Goal: Use online tool/utility

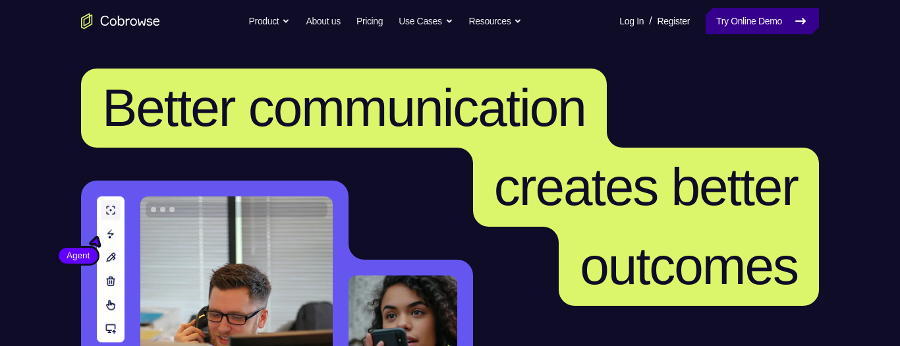
click at [718, 18] on link "Try Online Demo" at bounding box center [761, 21] width 113 height 26
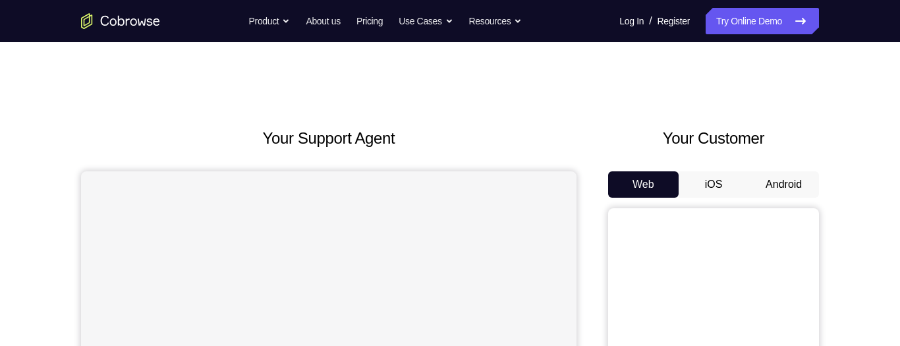
click at [779, 185] on button "Android" at bounding box center [783, 184] width 70 height 26
click at [790, 176] on button "Android" at bounding box center [783, 184] width 70 height 26
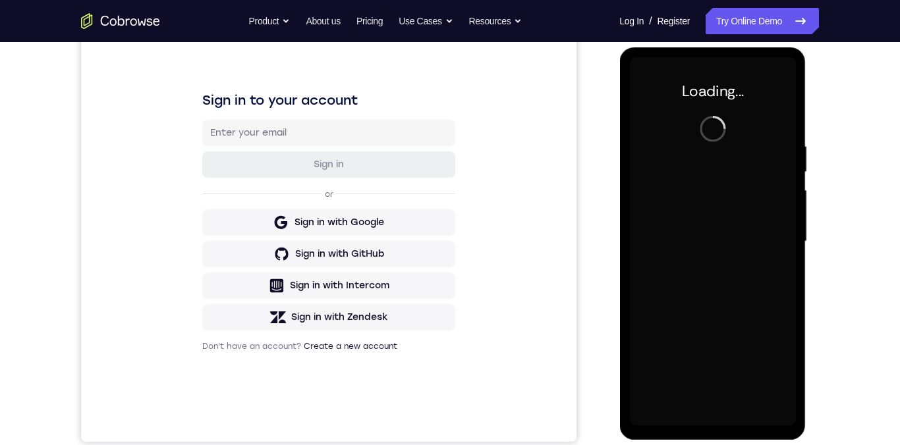
scroll to position [178, 0]
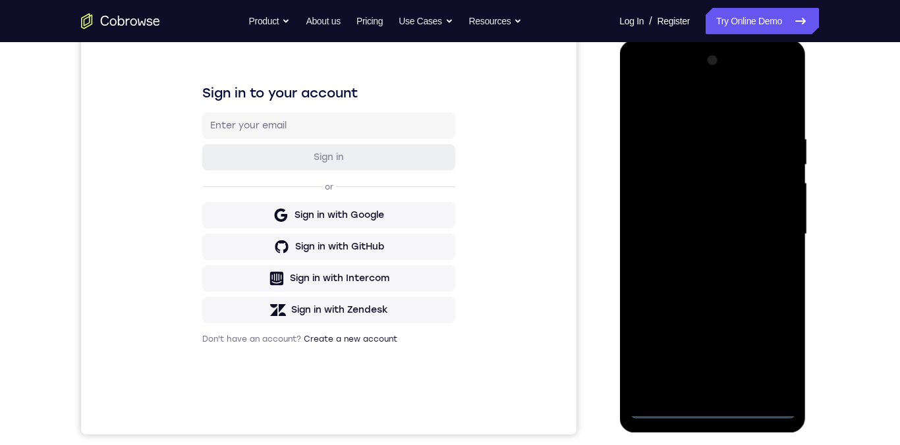
click at [708, 345] on div at bounding box center [712, 234] width 166 height 369
click at [770, 345] on div at bounding box center [712, 234] width 166 height 369
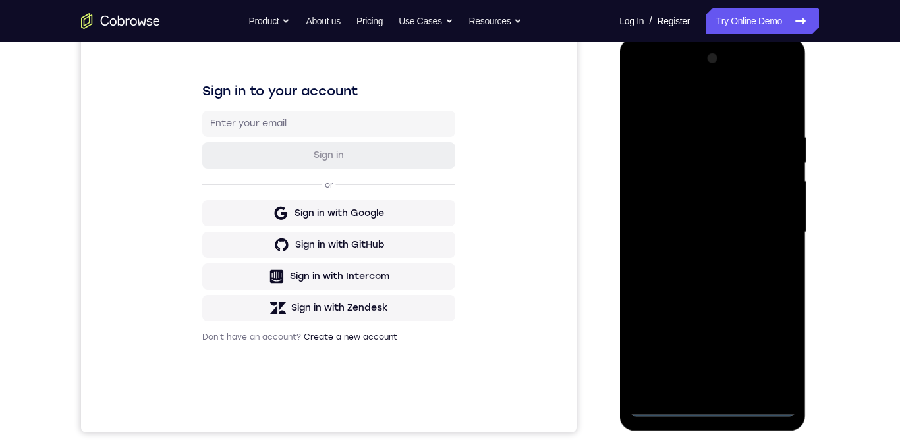
click at [717, 109] on div at bounding box center [712, 232] width 166 height 369
click at [771, 231] on div at bounding box center [712, 232] width 166 height 369
click at [697, 345] on div at bounding box center [712, 232] width 166 height 369
click at [744, 219] on div at bounding box center [712, 232] width 166 height 369
click at [713, 205] on div at bounding box center [712, 232] width 166 height 369
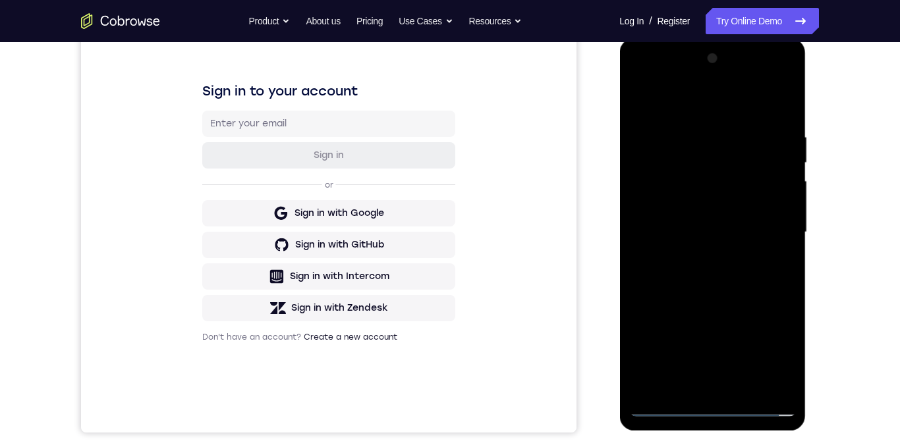
click at [748, 231] on div at bounding box center [712, 232] width 166 height 369
click at [751, 279] on div at bounding box center [712, 232] width 166 height 369
click at [754, 273] on div at bounding box center [712, 232] width 166 height 369
click at [750, 279] on div at bounding box center [712, 232] width 166 height 369
click at [752, 262] on div at bounding box center [712, 232] width 166 height 369
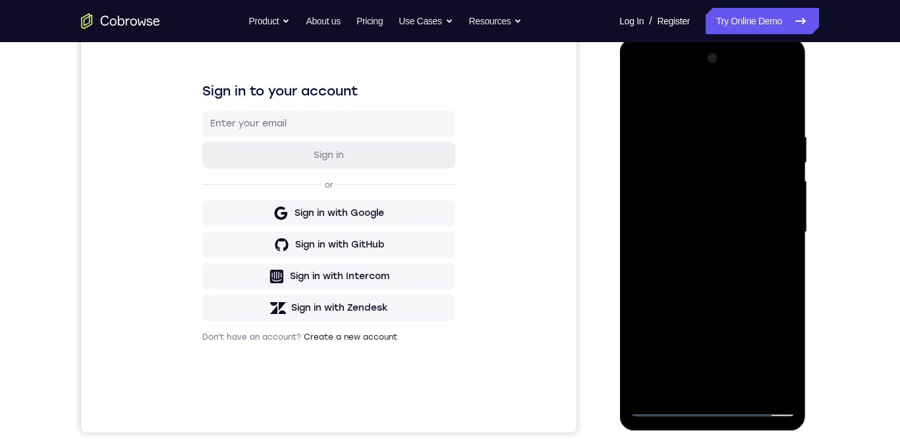
scroll to position [180, 0]
click at [786, 289] on div at bounding box center [712, 231] width 166 height 369
click at [692, 128] on div at bounding box center [712, 231] width 166 height 369
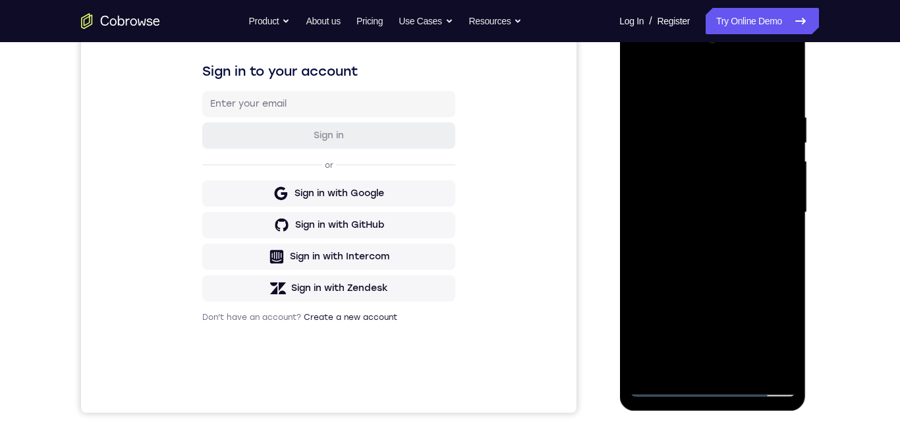
click at [762, 345] on div at bounding box center [712, 212] width 166 height 369
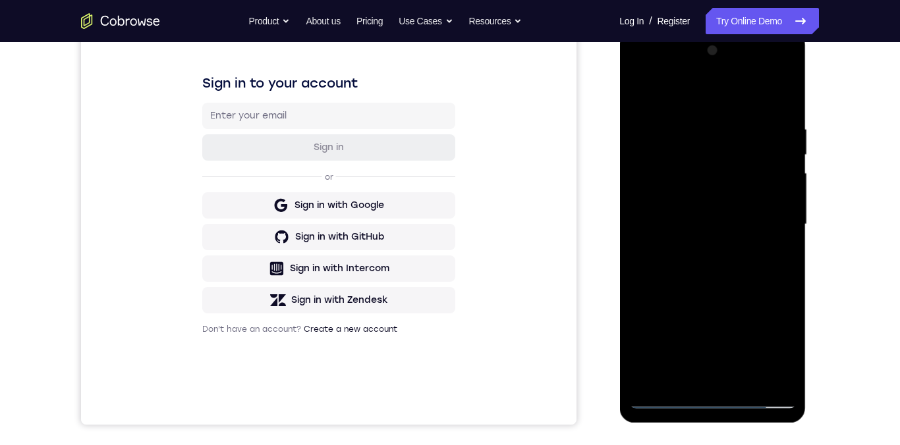
click at [773, 322] on div at bounding box center [712, 224] width 166 height 369
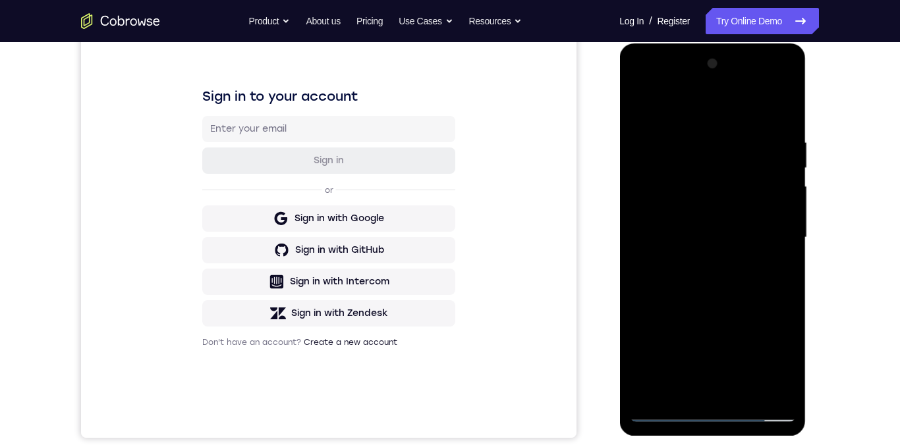
click at [768, 312] on div at bounding box center [712, 237] width 166 height 369
click at [775, 116] on div at bounding box center [712, 237] width 166 height 369
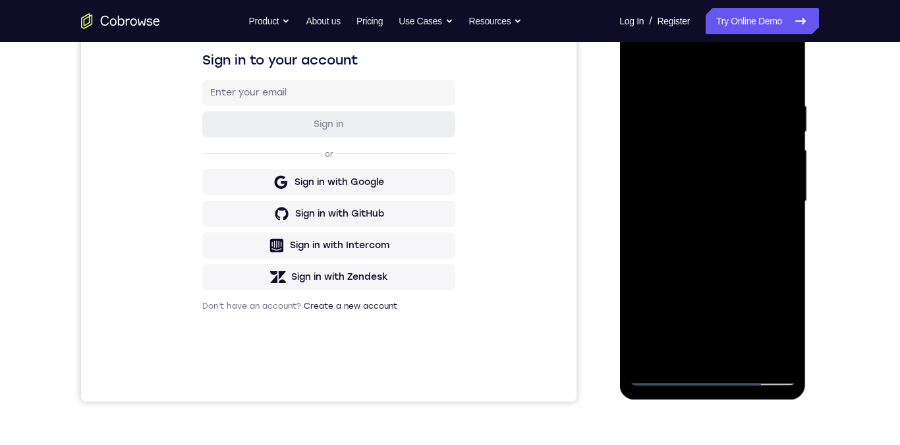
click at [745, 345] on div at bounding box center [712, 201] width 166 height 369
click at [753, 269] on div at bounding box center [712, 201] width 166 height 369
click at [717, 213] on div at bounding box center [712, 201] width 166 height 369
click at [777, 234] on div at bounding box center [712, 201] width 166 height 369
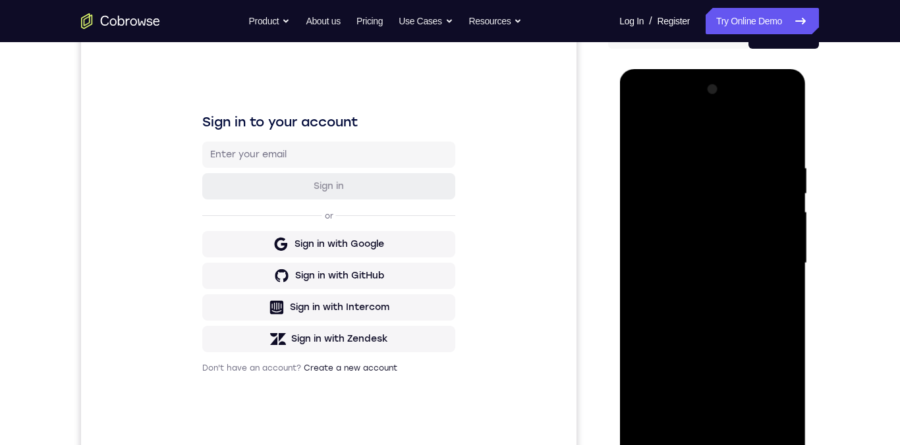
scroll to position [136, 0]
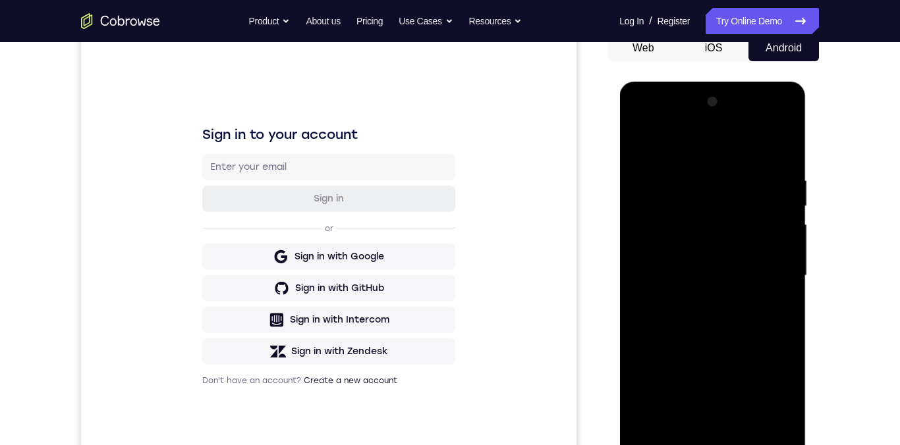
click at [631, 144] on div at bounding box center [712, 276] width 166 height 369
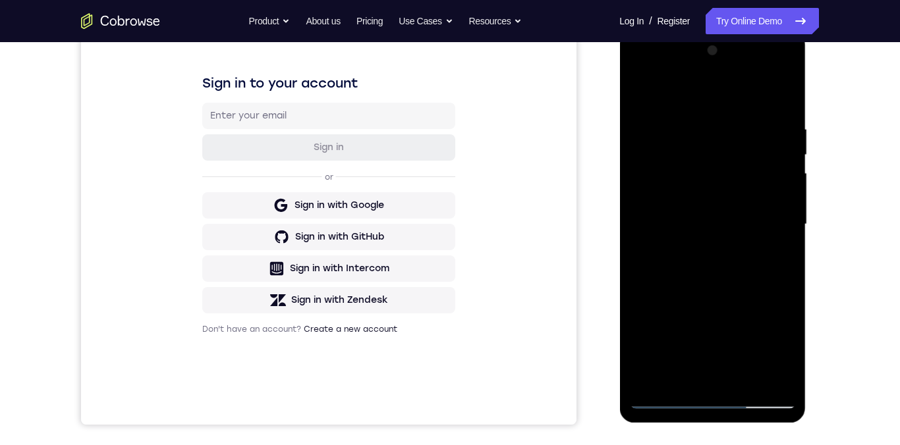
click at [721, 285] on div at bounding box center [712, 224] width 166 height 369
click at [777, 258] on div at bounding box center [712, 224] width 166 height 369
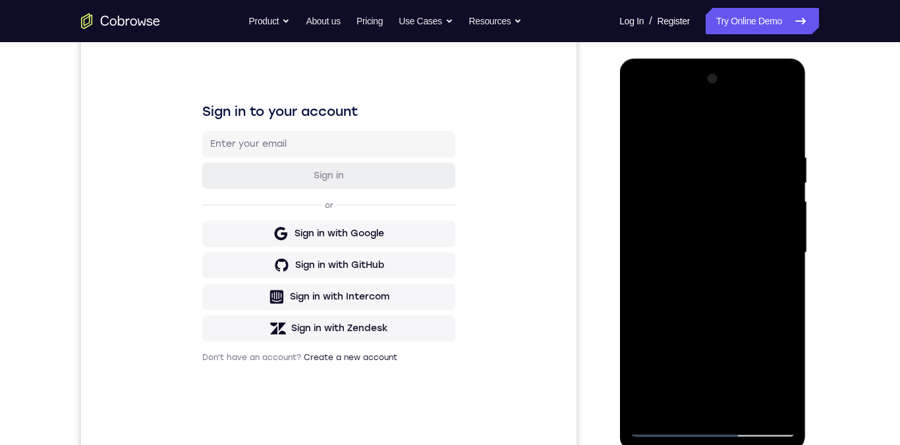
click at [636, 123] on div at bounding box center [712, 253] width 166 height 369
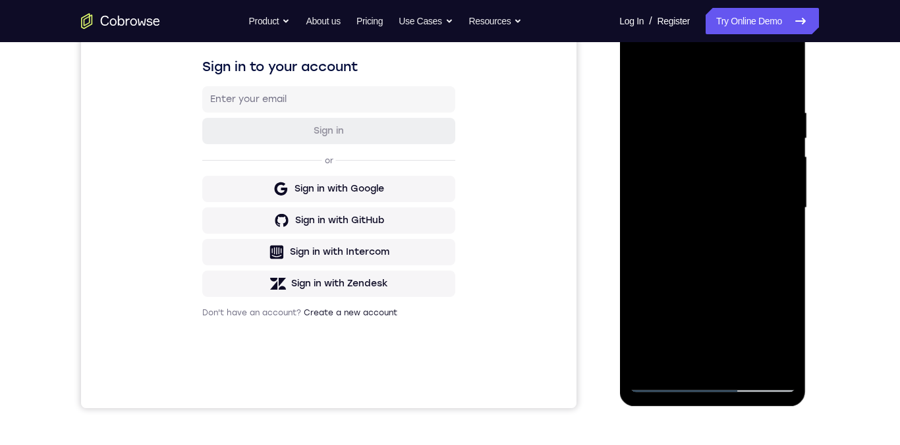
scroll to position [252, 0]
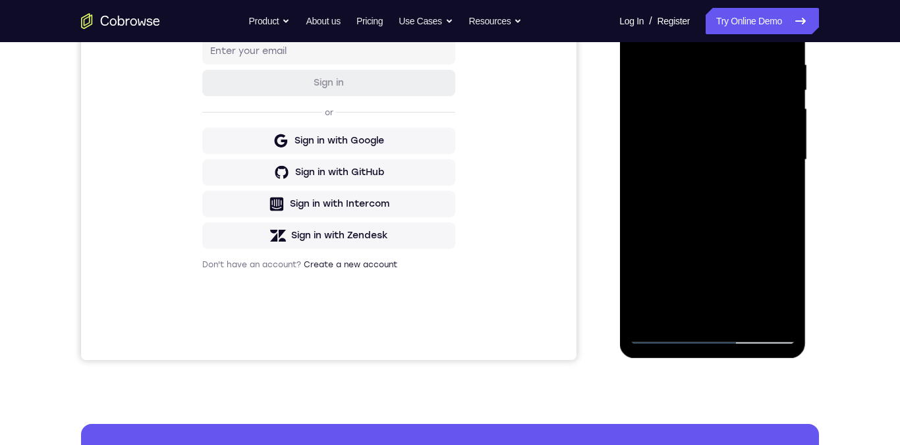
click at [700, 304] on div at bounding box center [712, 160] width 166 height 369
click at [775, 188] on div at bounding box center [712, 160] width 166 height 369
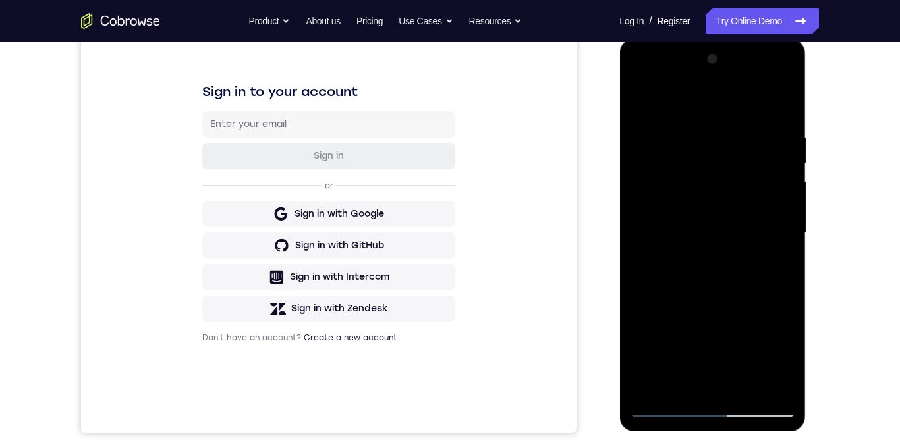
click at [643, 109] on div at bounding box center [712, 233] width 166 height 369
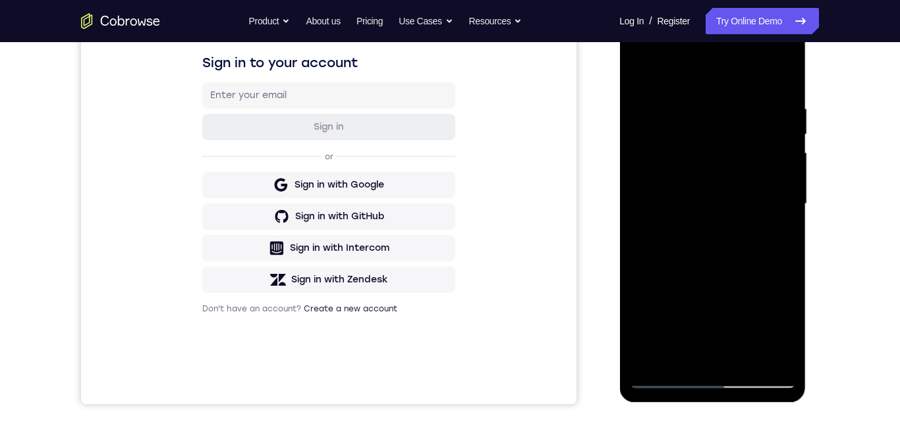
click at [723, 277] on div at bounding box center [712, 204] width 166 height 369
click at [696, 345] on div at bounding box center [712, 204] width 166 height 369
click at [783, 331] on div at bounding box center [712, 204] width 166 height 369
click at [723, 236] on div at bounding box center [712, 204] width 166 height 369
click at [781, 331] on div at bounding box center [712, 204] width 166 height 369
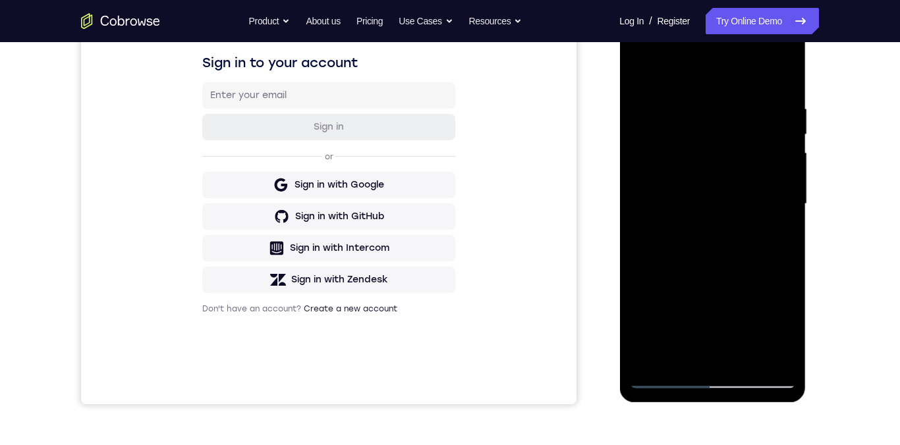
click at [779, 329] on div at bounding box center [712, 204] width 166 height 369
click at [775, 235] on div at bounding box center [712, 204] width 166 height 369
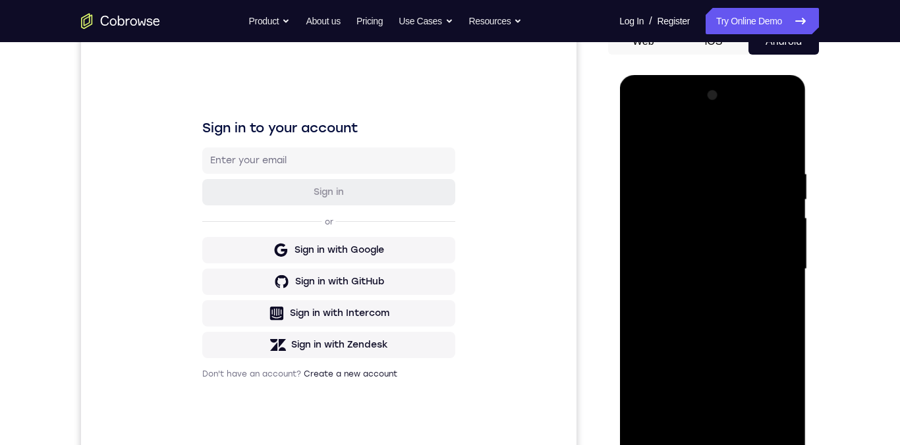
click at [640, 138] on div at bounding box center [712, 269] width 166 height 369
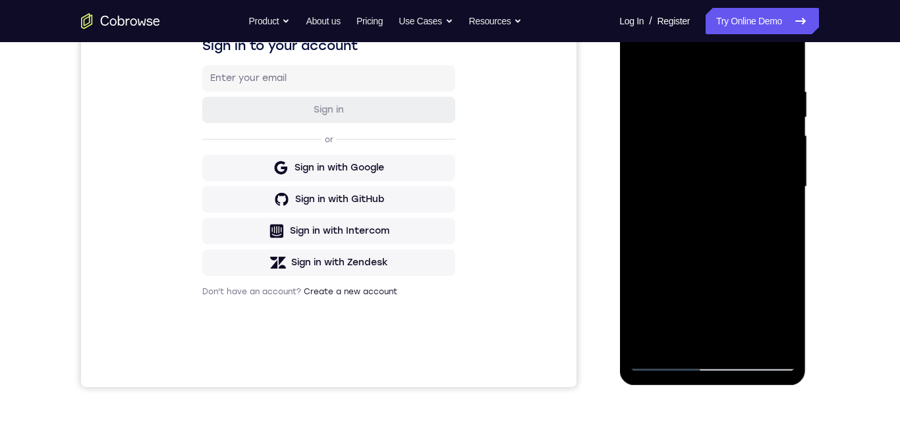
scroll to position [226, 0]
click at [726, 216] on div at bounding box center [712, 186] width 166 height 369
click at [772, 218] on div at bounding box center [712, 186] width 166 height 369
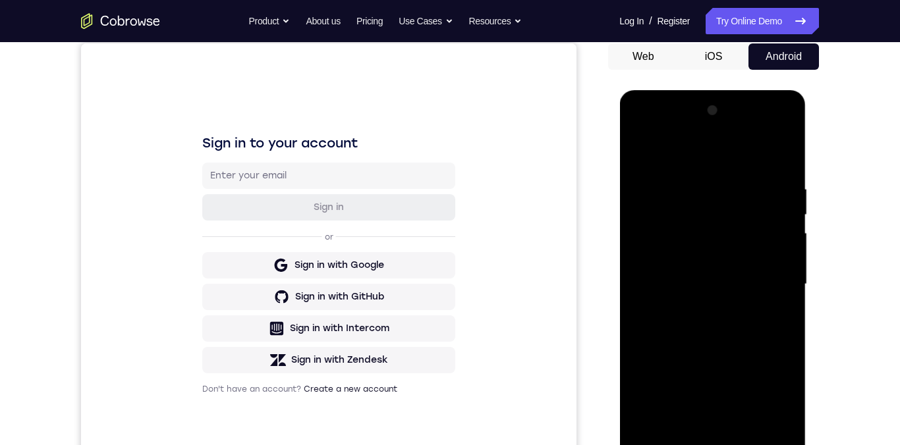
click at [637, 154] on div at bounding box center [712, 284] width 166 height 369
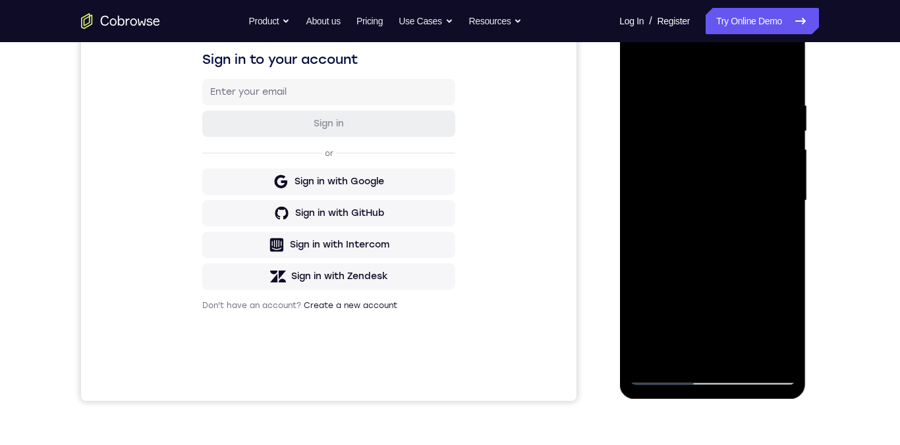
scroll to position [189, 0]
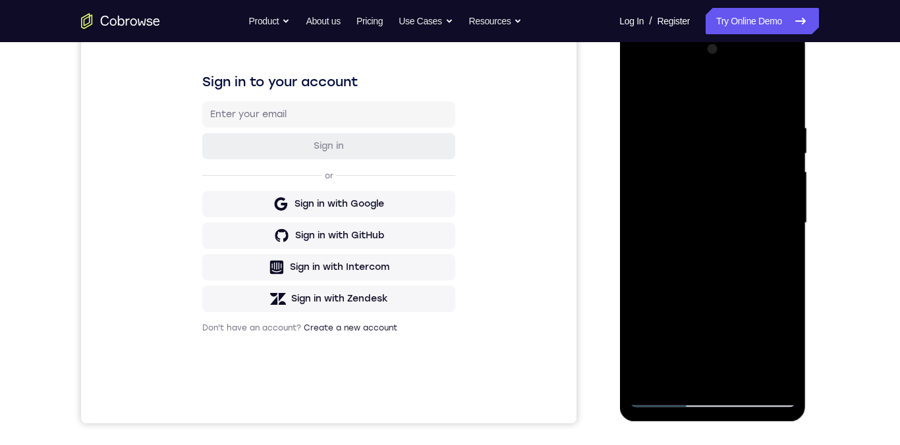
click at [734, 209] on div at bounding box center [712, 223] width 166 height 369
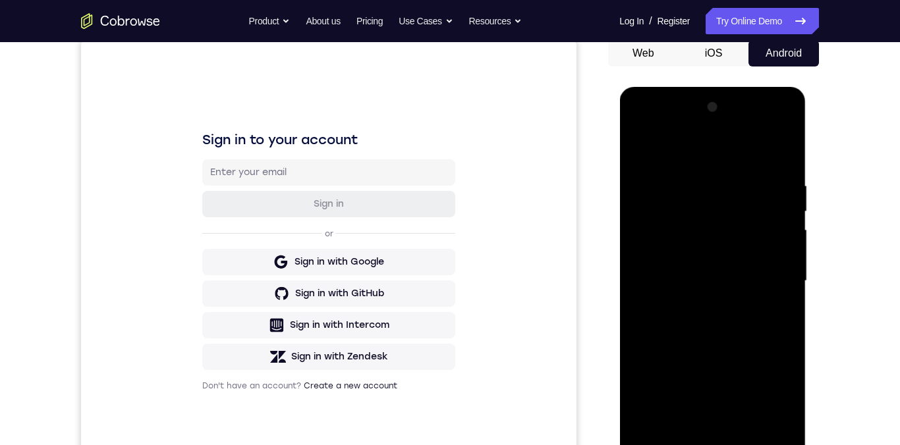
click at [642, 148] on div at bounding box center [712, 281] width 166 height 369
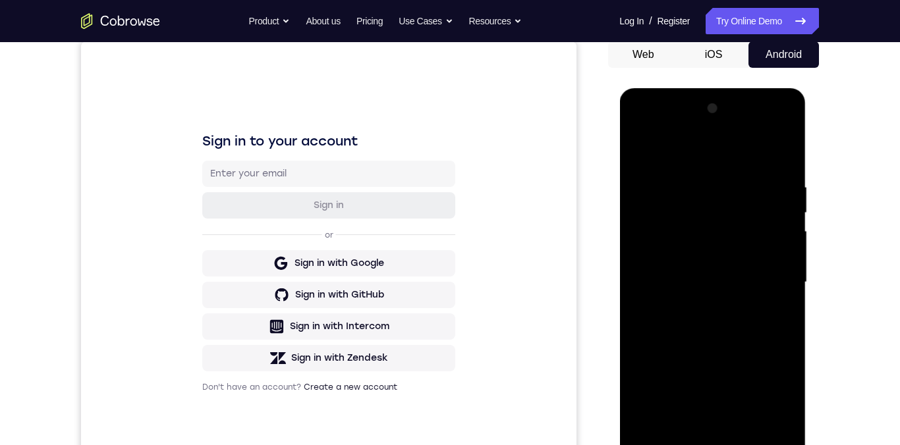
click at [711, 345] on div at bounding box center [712, 282] width 166 height 369
click at [773, 317] on div at bounding box center [712, 282] width 166 height 369
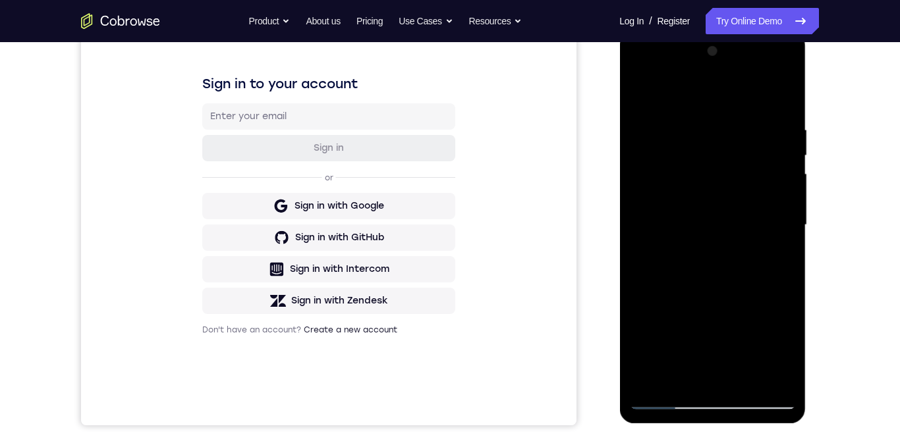
scroll to position [133, 0]
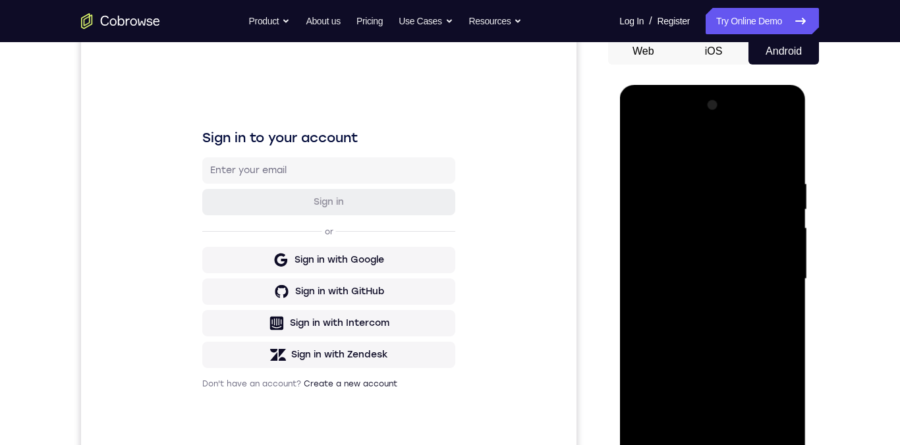
click at [634, 151] on div at bounding box center [712, 279] width 166 height 369
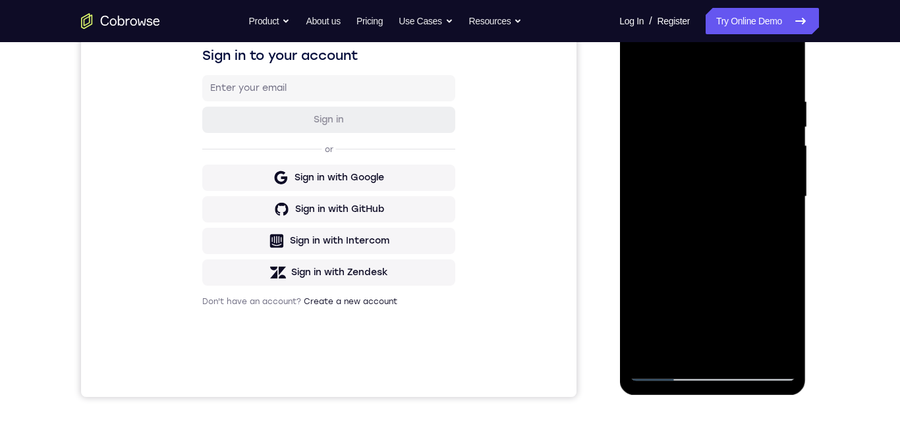
scroll to position [214, 0]
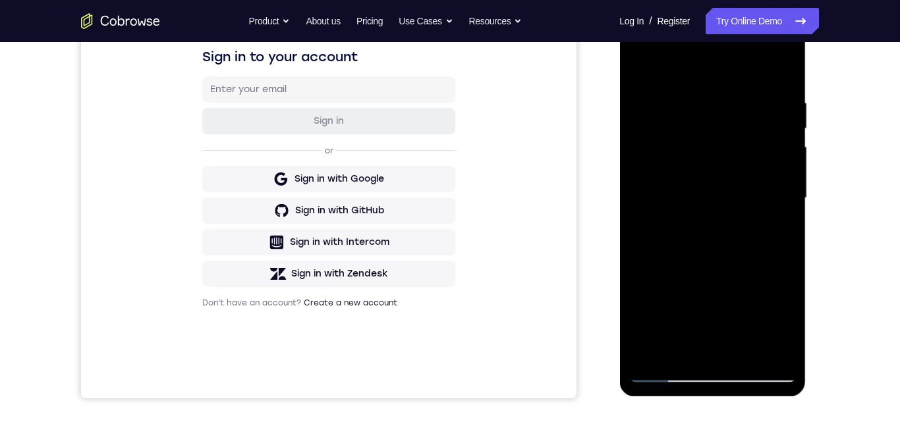
click at [646, 64] on div at bounding box center [712, 198] width 166 height 369
click at [732, 97] on div at bounding box center [712, 198] width 166 height 369
click at [781, 245] on div at bounding box center [712, 198] width 166 height 369
click at [772, 233] on div at bounding box center [712, 198] width 166 height 369
click at [775, 237] on div at bounding box center [712, 198] width 166 height 369
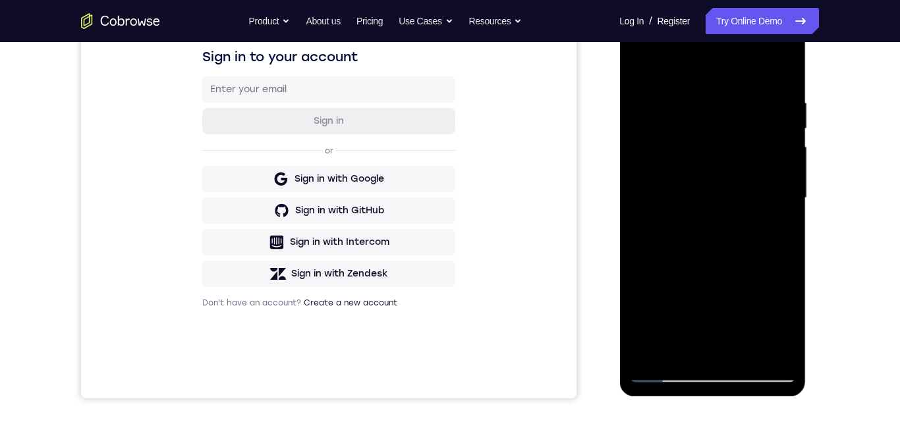
click at [771, 238] on div at bounding box center [712, 198] width 166 height 369
click at [771, 239] on div at bounding box center [712, 198] width 166 height 369
click at [777, 75] on div at bounding box center [712, 198] width 166 height 369
click at [784, 250] on div at bounding box center [712, 198] width 166 height 369
click at [783, 248] on div at bounding box center [712, 198] width 166 height 369
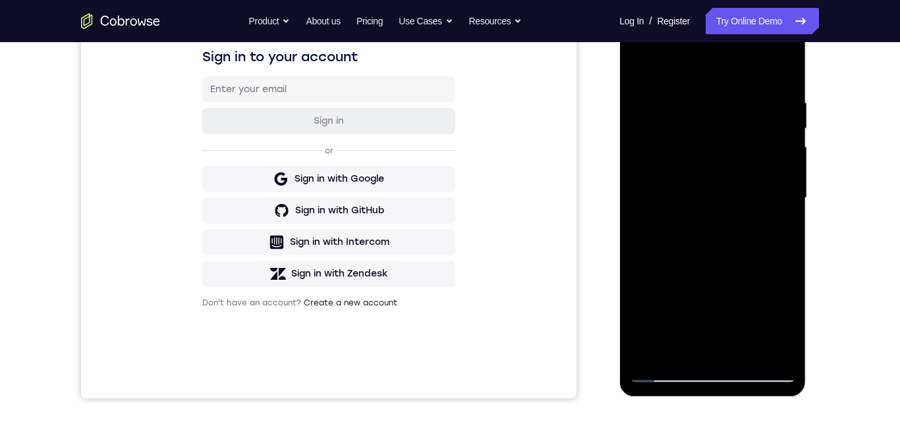
click at [684, 345] on div at bounding box center [712, 198] width 166 height 369
click at [723, 67] on div at bounding box center [712, 198] width 166 height 369
click at [711, 73] on div at bounding box center [712, 198] width 166 height 369
click at [665, 80] on div at bounding box center [712, 198] width 166 height 369
click at [639, 67] on div at bounding box center [712, 198] width 166 height 369
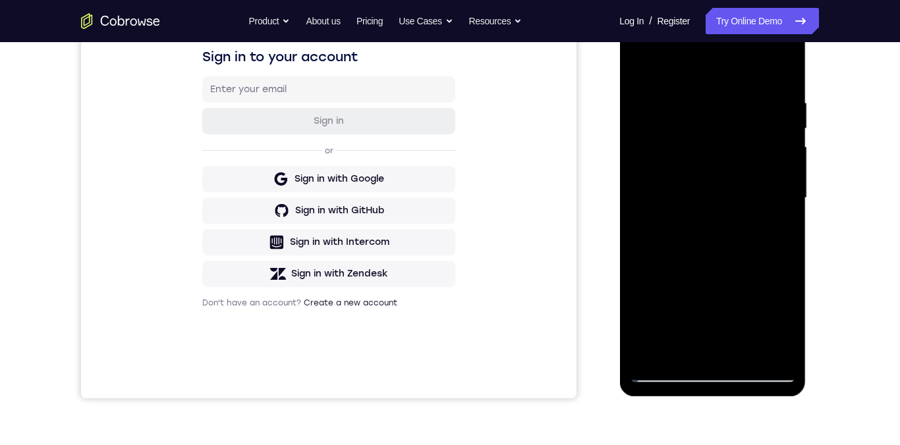
click at [721, 141] on div at bounding box center [712, 198] width 166 height 369
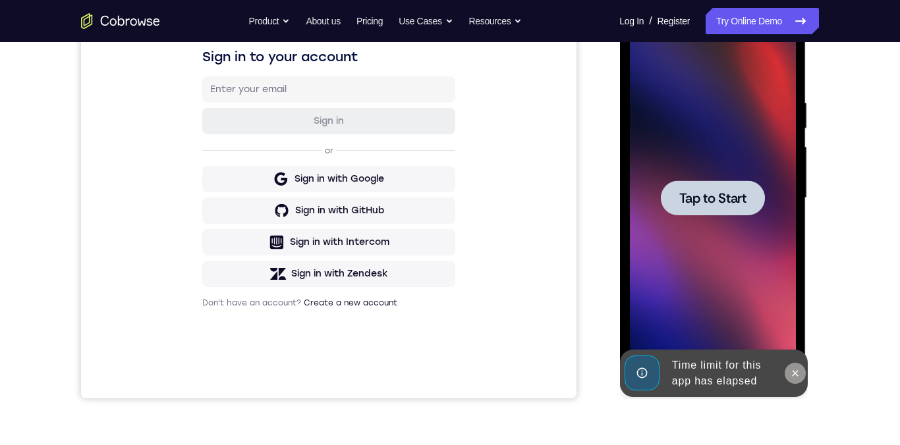
click at [796, 345] on icon at bounding box center [794, 373] width 11 height 11
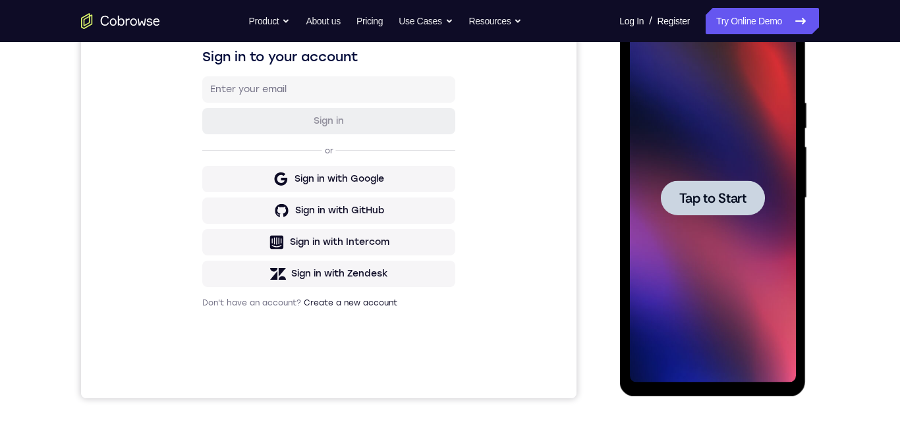
scroll to position [303, 0]
